Goal: Information Seeking & Learning: Stay updated

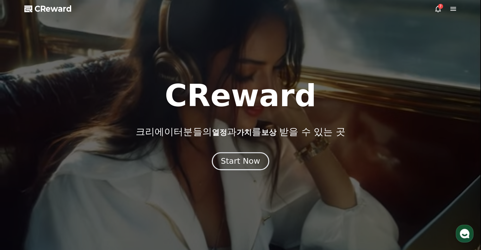
click at [233, 168] on button "Start Now" at bounding box center [240, 161] width 57 height 18
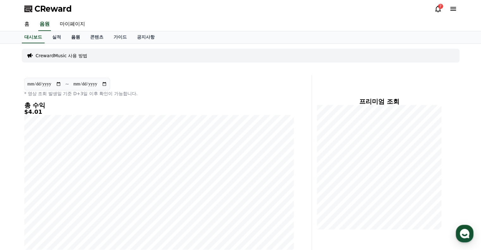
click at [77, 39] on link "음원" at bounding box center [75, 37] width 19 height 12
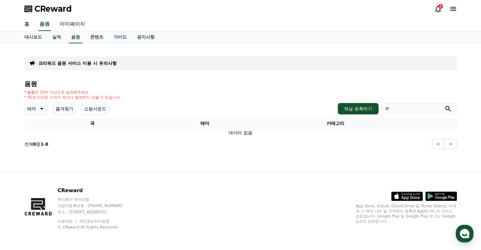
click at [34, 110] on p "테마" at bounding box center [31, 108] width 9 height 9
click at [40, 129] on button "신나는" at bounding box center [34, 129] width 18 height 14
click at [451, 109] on icon "submit" at bounding box center [448, 109] width 8 height 8
click at [447, 79] on div "크리워드 음원 서비스 이용 시 유의사항 음원 * 볼륨은 15% 이상으로 설정해주세요. * 35초 미만은 수익이 적거나 발생하지 않을 수 있습니…" at bounding box center [240, 99] width 433 height 101
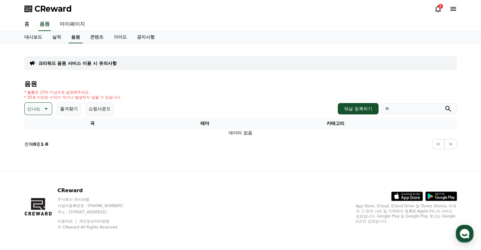
click at [78, 37] on link "음원" at bounding box center [76, 37] width 14 height 12
click at [441, 6] on div "7" at bounding box center [440, 6] width 5 height 5
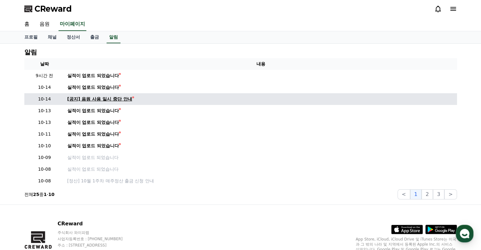
click at [101, 98] on div "[공지] 음원 사용 일시 중단 안내" at bounding box center [99, 99] width 65 height 7
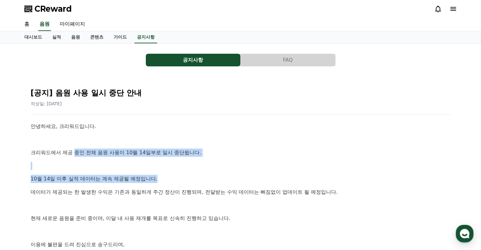
drag, startPoint x: 77, startPoint y: 148, endPoint x: 208, endPoint y: 179, distance: 135.0
click at [208, 179] on div "안녕하세요, 크리워드입니다. 크리워드에서 제공 중인 전체 음원 사용이 10월 14일부로 일시 중단됩니다. [DATE] 이후 실적 데이터는 계속…" at bounding box center [241, 211] width 420 height 179
click at [208, 179] on p "10월 14일 이후 실적 데이터는 계속 제공될 예정입니다." at bounding box center [241, 179] width 420 height 8
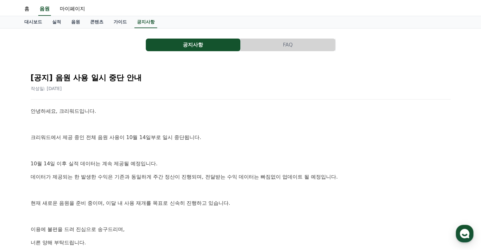
scroll to position [32, 0]
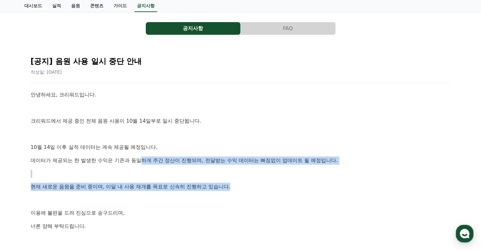
drag, startPoint x: 228, startPoint y: 178, endPoint x: 265, endPoint y: 191, distance: 38.7
click at [253, 188] on div "안녕하세요, 크리워드입니다. 크리워드에서 제공 중인 전체 음원 사용이 10월 14일부로 일시 중단됩니다. [DATE] 이후 실적 데이터는 계속…" at bounding box center [241, 180] width 420 height 179
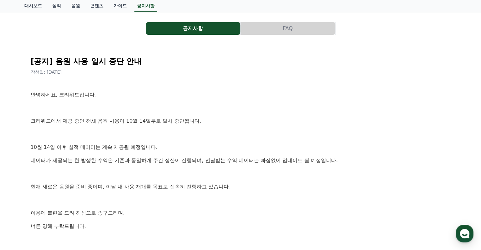
click at [265, 191] on div "안녕하세요, 크리워드입니다. 크리워드에서 제공 중인 전체 음원 사용이 10월 14일부로 일시 중단됩니다. [DATE] 이후 실적 데이터는 계속…" at bounding box center [241, 180] width 420 height 179
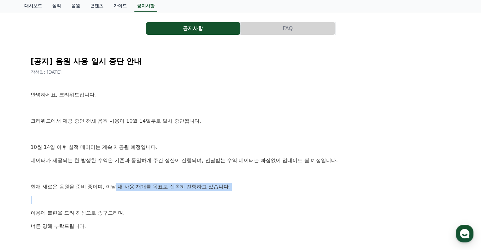
drag, startPoint x: 115, startPoint y: 182, endPoint x: 192, endPoint y: 197, distance: 78.1
click at [187, 197] on div "안녕하세요, 크리워드입니다. 크리워드에서 제공 중인 전체 음원 사용이 10월 14일부로 일시 중단됩니다. [DATE] 이후 실적 데이터는 계속…" at bounding box center [241, 180] width 420 height 179
click at [194, 198] on p at bounding box center [241, 200] width 420 height 8
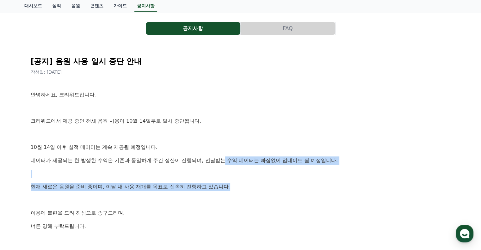
drag, startPoint x: 225, startPoint y: 161, endPoint x: 240, endPoint y: 183, distance: 26.8
click at [240, 182] on div "안녕하세요, 크리워드입니다. 크리워드에서 제공 중인 전체 음원 사용이 10월 14일부로 일시 중단됩니다. [DATE] 이후 실적 데이터는 계속…" at bounding box center [241, 180] width 420 height 179
click at [240, 185] on p "현재 새로운 음원을 준비 중이며, 이달 내 사용 재개를 목표로 신속히 진행하고 있습니다." at bounding box center [241, 187] width 420 height 8
drag, startPoint x: 238, startPoint y: 164, endPoint x: 238, endPoint y: 198, distance: 33.5
click at [238, 195] on div "안녕하세요, 크리워드입니다. 크리워드에서 제공 중인 전체 음원 사용이 10월 14일부로 일시 중단됩니다. [DATE] 이후 실적 데이터는 계속…" at bounding box center [241, 180] width 420 height 179
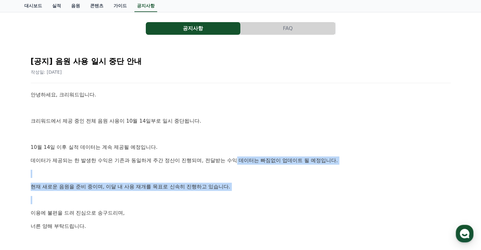
click at [238, 198] on p at bounding box center [241, 200] width 420 height 8
drag, startPoint x: 196, startPoint y: 163, endPoint x: 190, endPoint y: 192, distance: 29.9
click at [191, 190] on div "안녕하세요, 크리워드입니다. 크리워드에서 제공 중인 전체 음원 사용이 10월 14일부로 일시 중단됩니다. [DATE] 이후 실적 데이터는 계속…" at bounding box center [241, 180] width 420 height 179
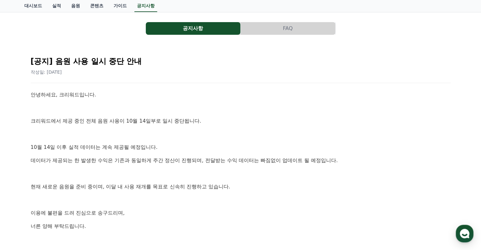
click at [189, 192] on div "안녕하세요, 크리워드입니다. 크리워드에서 제공 중인 전체 음원 사용이 10월 14일부로 일시 중단됩니다. [DATE] 이후 실적 데이터는 계속…" at bounding box center [241, 180] width 420 height 179
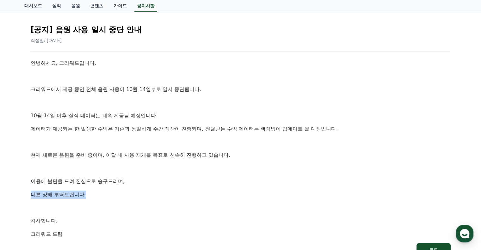
click at [196, 186] on div "안녕하세요, 크리워드입니다. 크리워드에서 제공 중인 전체 음원 사용이 10월 14일부로 일시 중단됩니다. [DATE] 이후 실적 데이터는 계속…" at bounding box center [241, 148] width 420 height 179
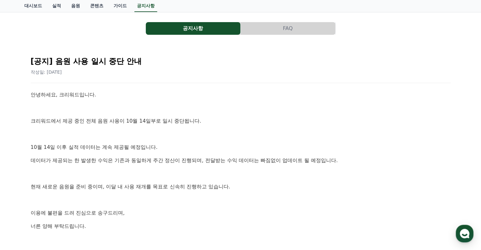
click at [124, 167] on div "안녕하세요, 크리워드입니다. 크리워드에서 제공 중인 전체 음원 사용이 10월 14일부로 일시 중단됩니다. [DATE] 이후 실적 데이터는 계속…" at bounding box center [241, 180] width 420 height 179
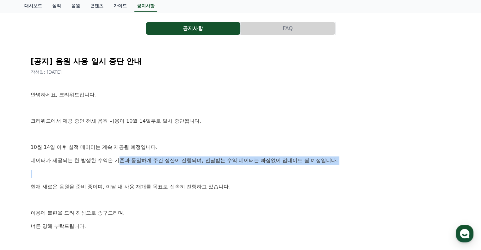
click at [132, 176] on p at bounding box center [241, 174] width 420 height 8
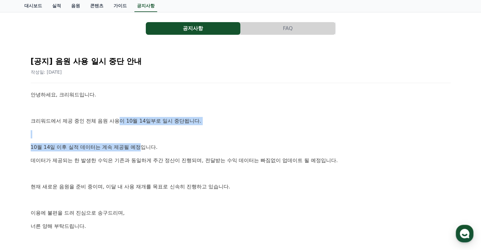
drag, startPoint x: 121, startPoint y: 117, endPoint x: 149, endPoint y: 161, distance: 51.4
click at [148, 159] on div "안녕하세요, 크리워드입니다. 크리워드에서 제공 중인 전체 음원 사용이 10월 14일부로 일시 중단됩니다. [DATE] 이후 실적 데이터는 계속…" at bounding box center [241, 180] width 420 height 179
click at [149, 163] on p "데이터가 제공되는 한 발생한 수익은 기존과 동일하게 주간 정산이 진행되며, 전달받는 수익 데이터는 빠짐없이 업데이트 될 예정입니다." at bounding box center [241, 161] width 420 height 8
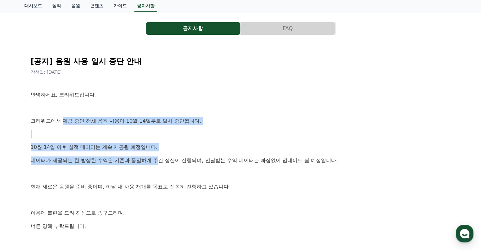
drag, startPoint x: 62, startPoint y: 117, endPoint x: 161, endPoint y: 164, distance: 109.2
click at [160, 164] on div "안녕하세요, 크리워드입니다. 크리워드에서 제공 중인 전체 음원 사용이 10월 14일부로 일시 중단됩니다. [DATE] 이후 실적 데이터는 계속…" at bounding box center [241, 180] width 420 height 179
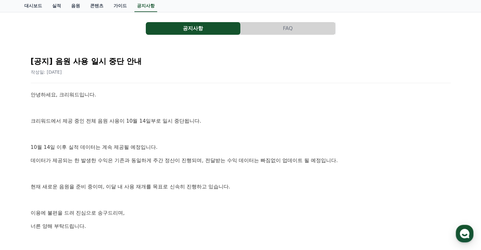
click at [162, 165] on div "안녕하세요, 크리워드입니다. 크리워드에서 제공 중인 전체 음원 사용이 10월 14일부로 일시 중단됩니다. [DATE] 이후 실적 데이터는 계속…" at bounding box center [241, 180] width 420 height 179
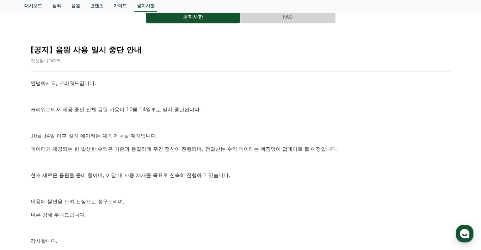
scroll to position [95, 0]
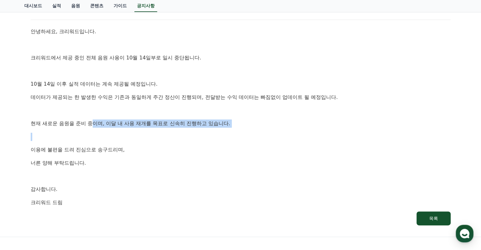
drag, startPoint x: 122, startPoint y: 139, endPoint x: 185, endPoint y: 160, distance: 66.6
click at [159, 153] on div "안녕하세요, 크리워드입니다. 크리워드에서 제공 중인 전체 음원 사용이 10월 14일부로 일시 중단됩니다. [DATE] 이후 실적 데이터는 계속…" at bounding box center [241, 117] width 420 height 179
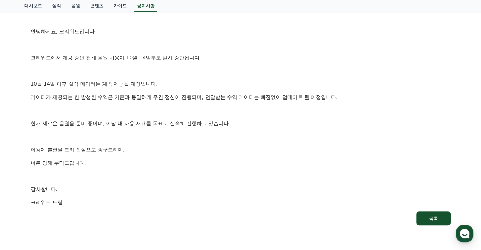
click at [188, 160] on p "너른 양해 부탁드립니다." at bounding box center [241, 163] width 420 height 8
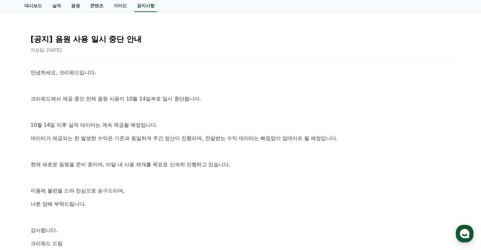
scroll to position [0, 0]
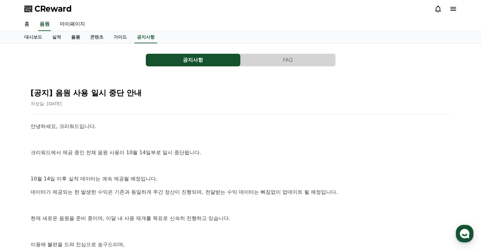
click at [72, 38] on link "음원" at bounding box center [75, 37] width 19 height 12
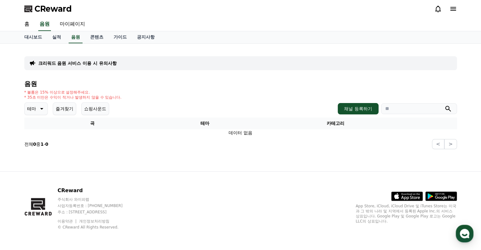
click at [141, 115] on div "음원 * 볼륨은 15% 이상으로 설정해주세요. * 35초 미만은 수익이 적거나 발생하지 않을 수 있습니다. 테마 즐겨찾기 쇼핑사운드 채널 등록…" at bounding box center [240, 114] width 433 height 69
